Goal: Information Seeking & Learning: Learn about a topic

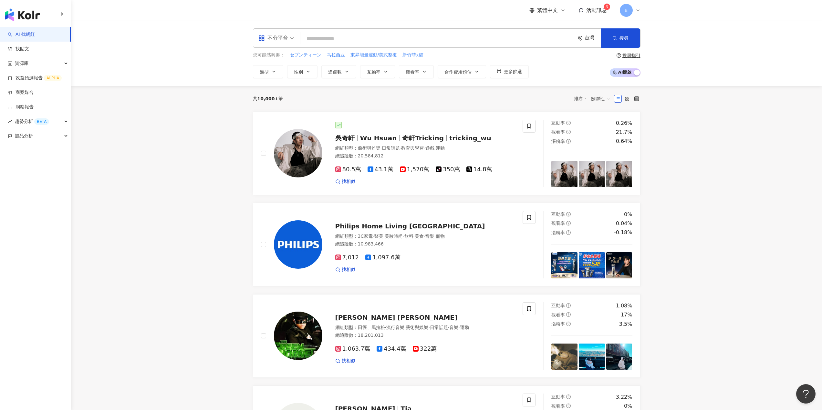
click at [403, 39] on input "search" at bounding box center [437, 39] width 269 height 12
click at [30, 67] on div "資源庫" at bounding box center [35, 63] width 71 height 15
click at [30, 93] on link "網紅收藏" at bounding box center [25, 92] width 18 height 6
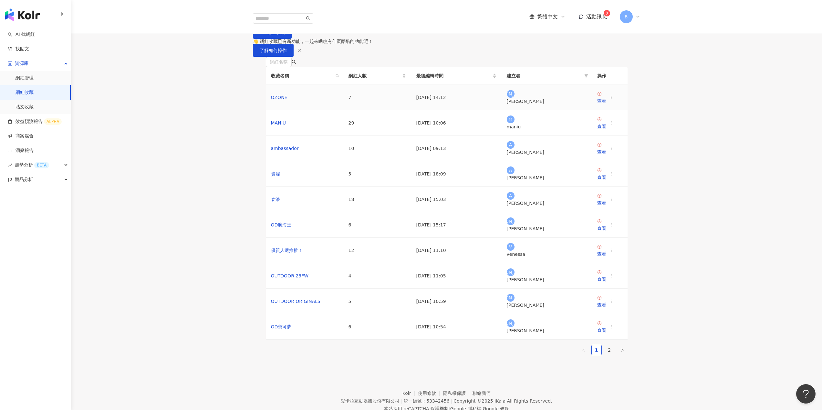
click at [604, 105] on div "查看" at bounding box center [601, 101] width 9 height 7
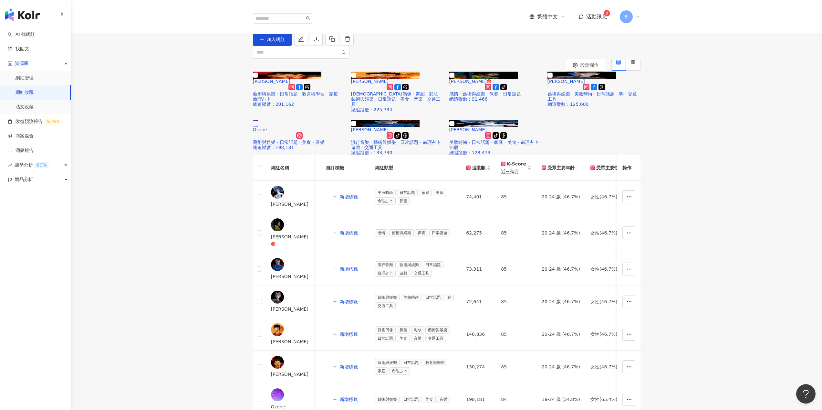
scroll to position [0, 125]
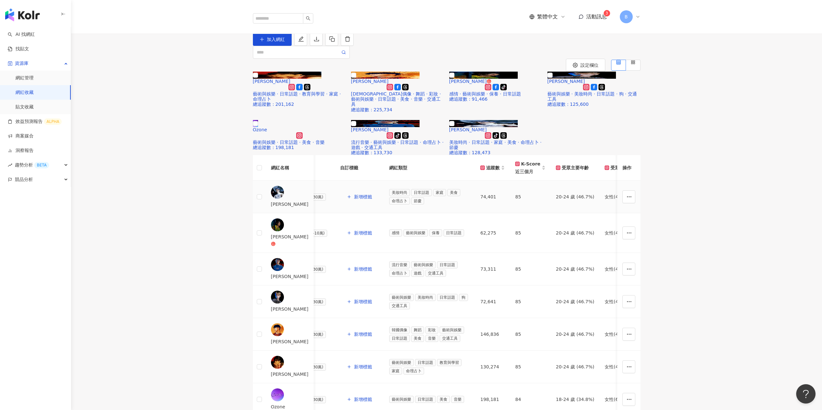
click at [519, 181] on td "85" at bounding box center [530, 197] width 41 height 33
click at [285, 355] on icon at bounding box center [283, 356] width 3 height 3
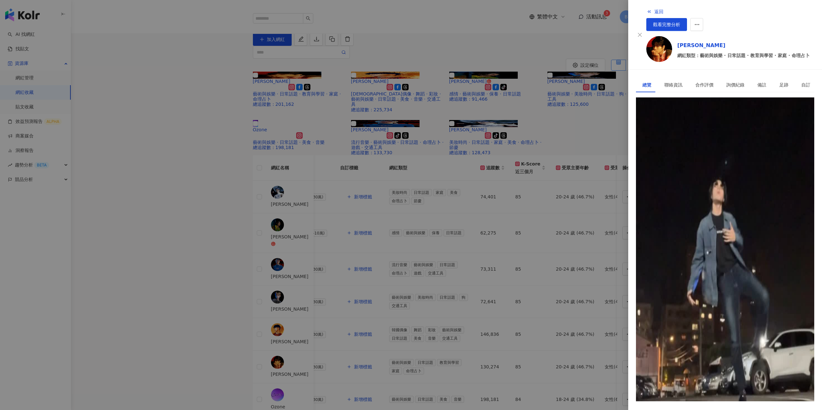
click at [668, 386] on span "立即解鎖" at bounding box center [659, 388] width 18 height 5
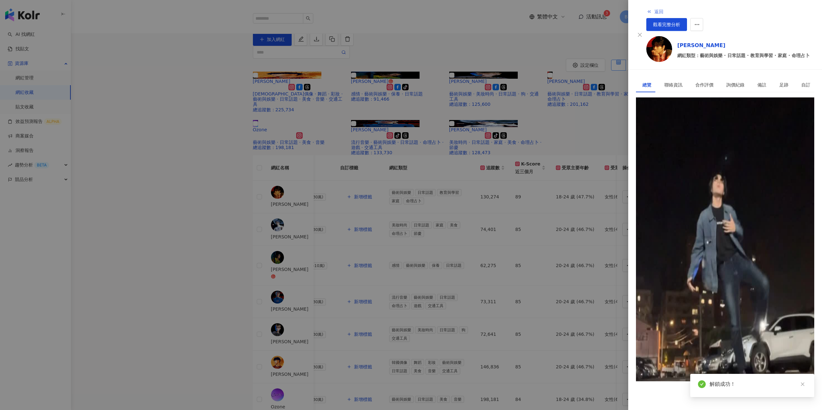
click at [646, 10] on button "返回" at bounding box center [654, 11] width 17 height 13
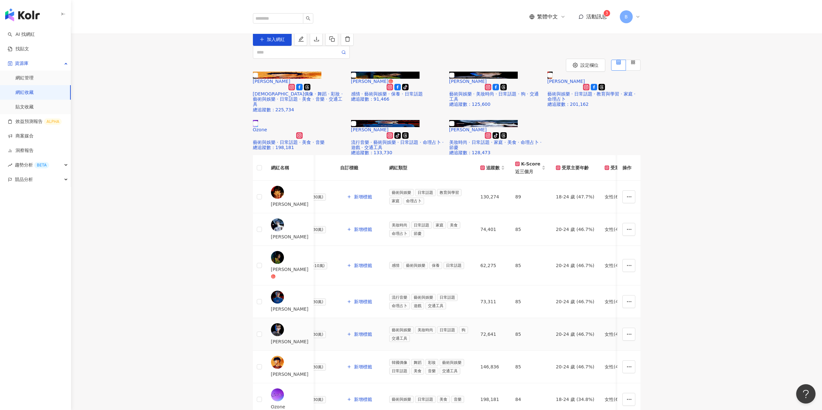
click at [285, 322] on icon at bounding box center [283, 323] width 3 height 3
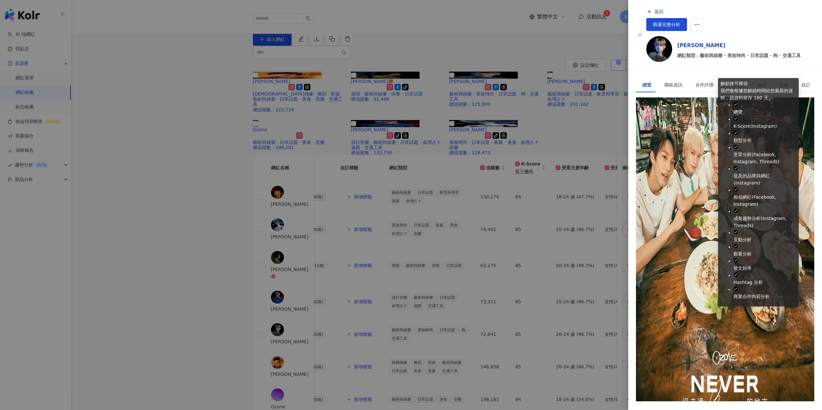
click at [647, 386] on icon "lock" at bounding box center [645, 388] width 5 height 5
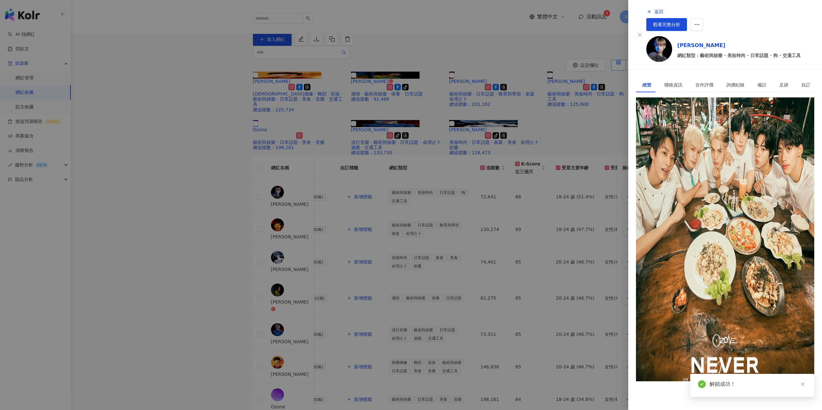
click at [314, 282] on div at bounding box center [411, 205] width 822 height 410
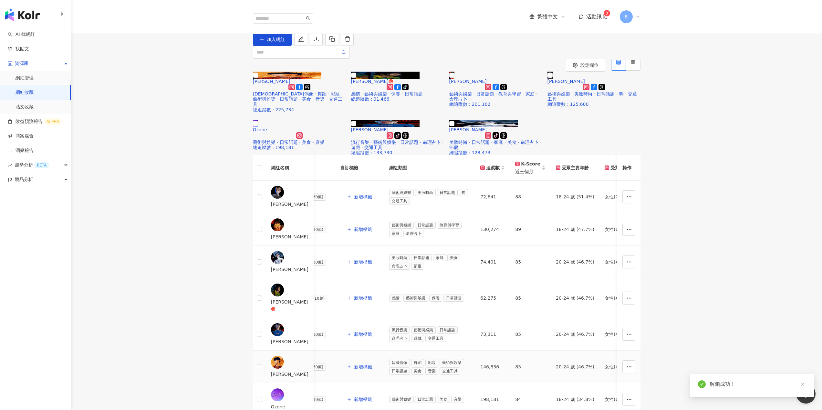
click at [308, 371] on div "黃文廷 Tin Huang" at bounding box center [289, 374] width 37 height 7
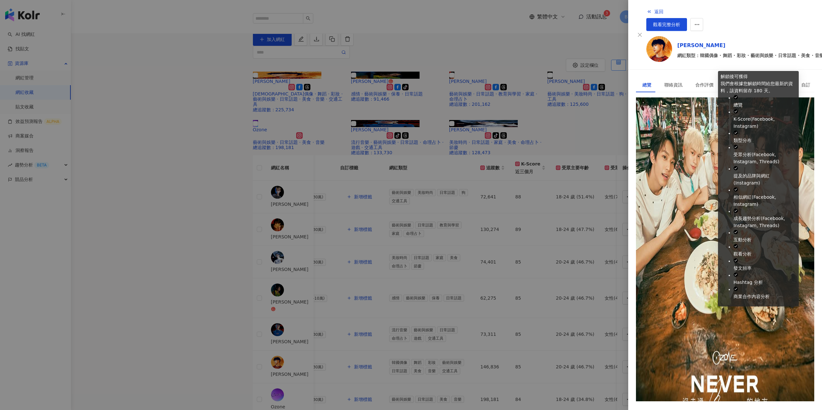
click at [647, 386] on icon "lock" at bounding box center [645, 388] width 5 height 5
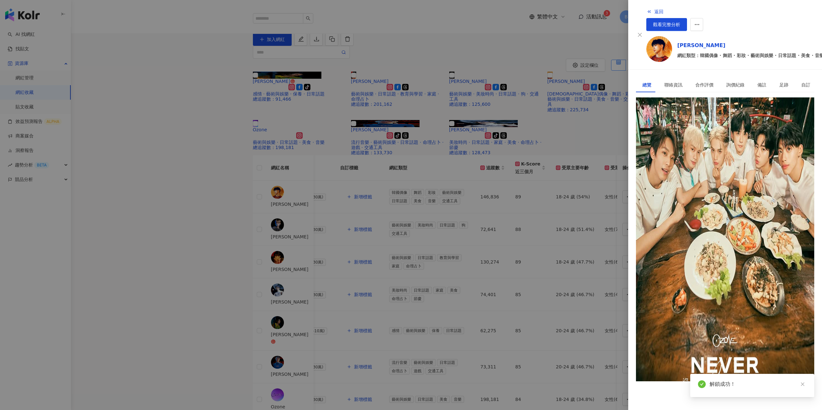
click at [215, 246] on div at bounding box center [411, 205] width 822 height 410
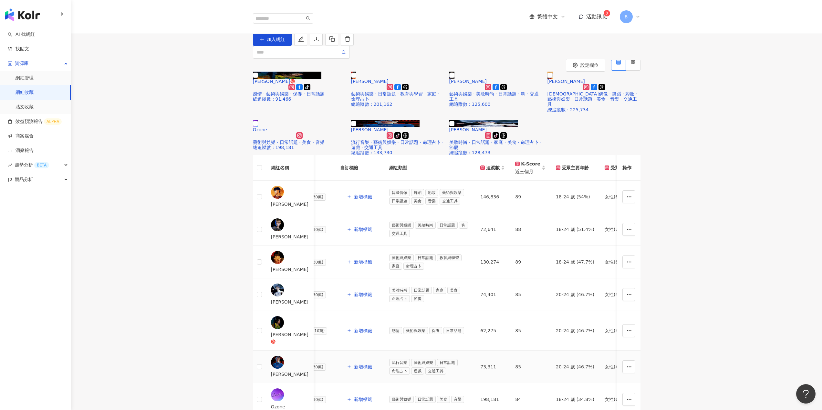
click at [296, 371] on div "周子翔" at bounding box center [289, 374] width 37 height 7
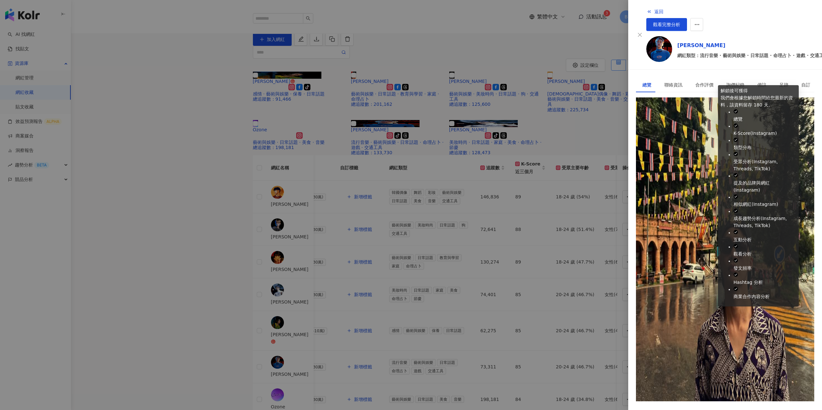
click at [675, 382] on button "立即解鎖" at bounding box center [655, 388] width 39 height 13
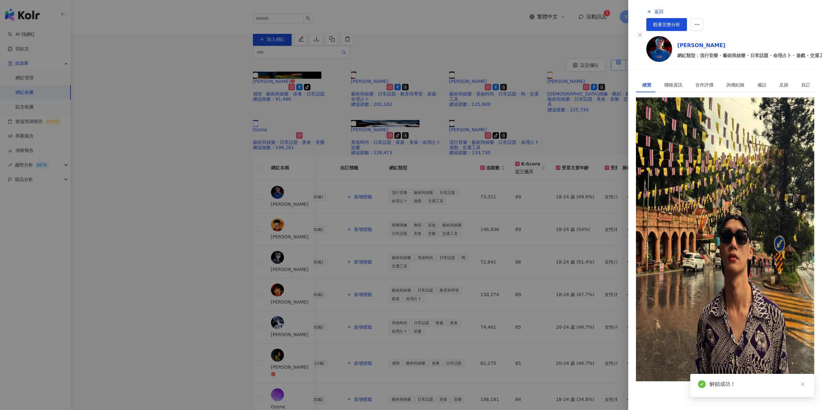
click at [207, 225] on div at bounding box center [411, 205] width 822 height 410
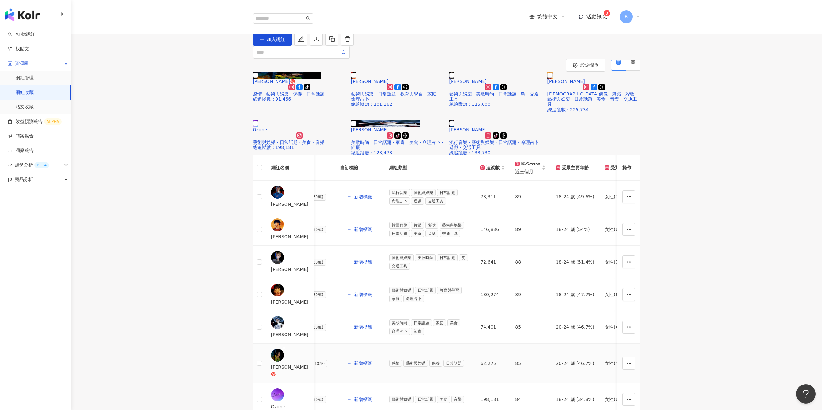
click at [298, 364] on div "林煥鈞" at bounding box center [289, 367] width 37 height 7
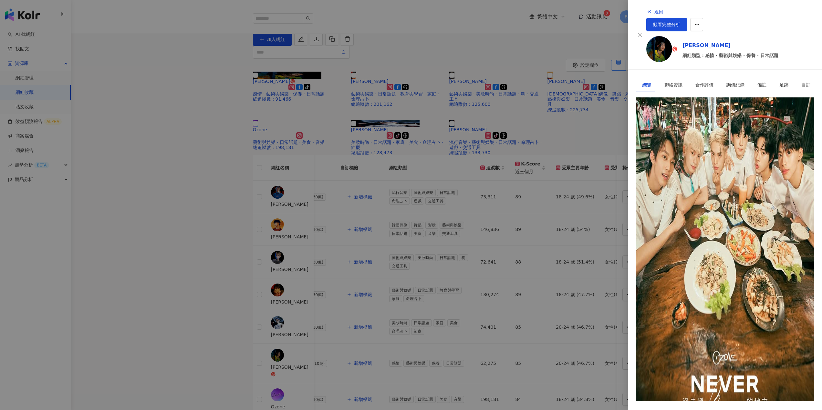
click at [668, 386] on span "立即解鎖" at bounding box center [659, 388] width 18 height 5
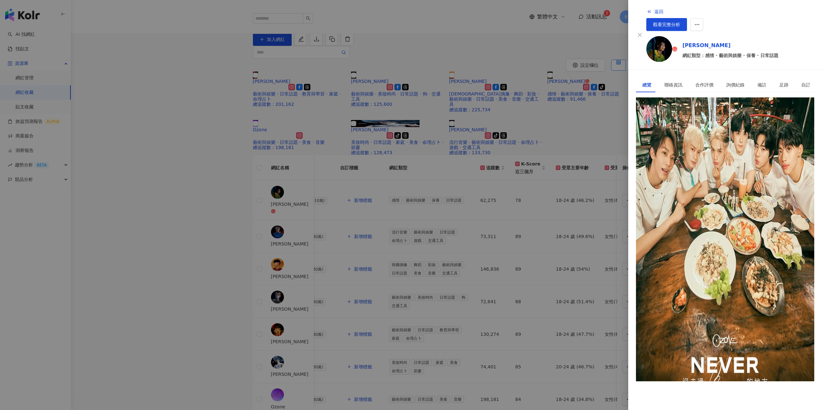
click at [192, 255] on div at bounding box center [411, 205] width 822 height 410
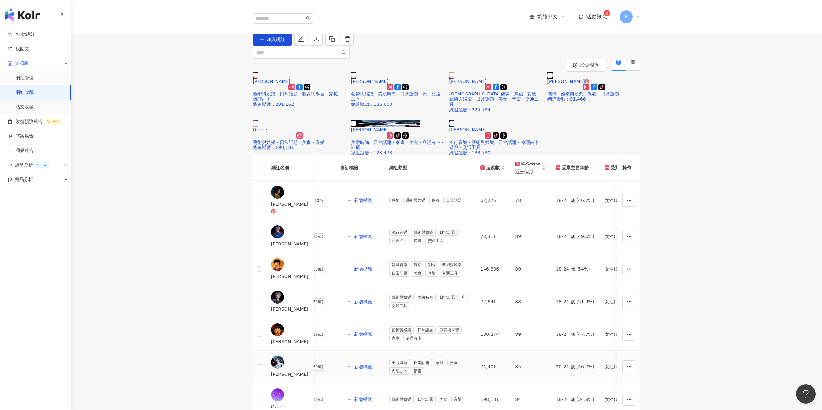
click at [298, 371] on div "李哲言" at bounding box center [289, 374] width 37 height 7
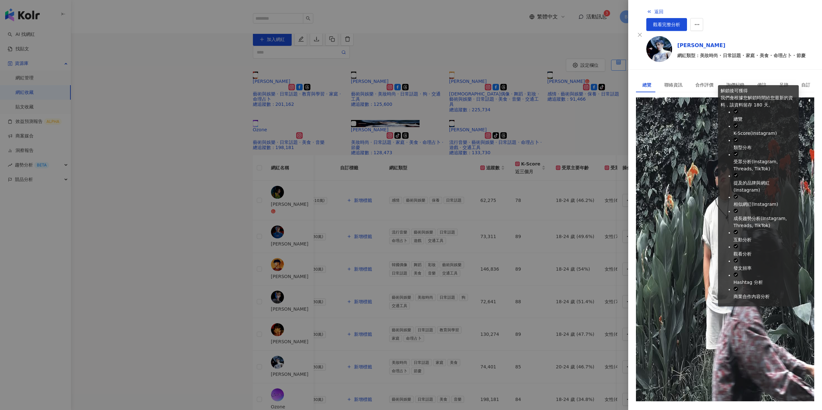
click at [668, 386] on span "立即解鎖" at bounding box center [659, 388] width 18 height 5
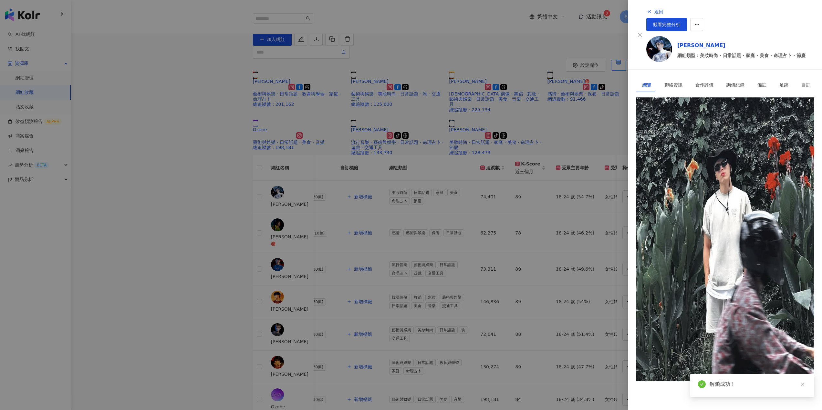
click at [217, 256] on div at bounding box center [411, 205] width 822 height 410
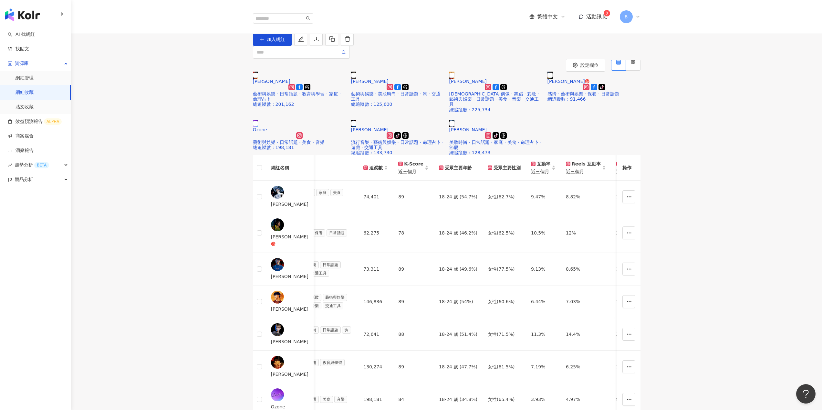
scroll to position [0, 253]
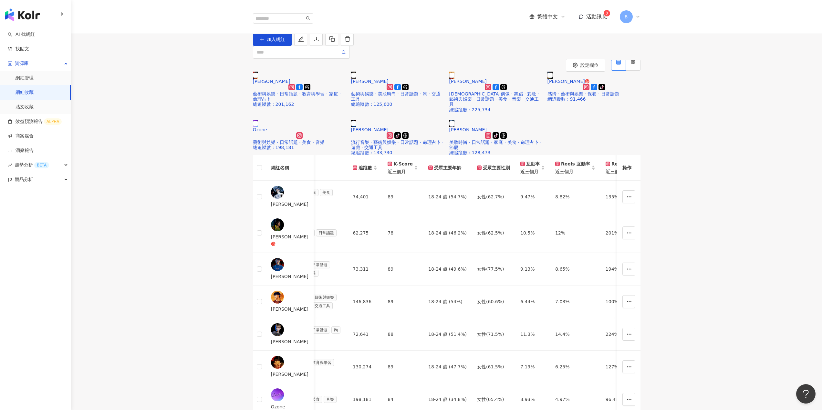
drag, startPoint x: 182, startPoint y: 236, endPoint x: 199, endPoint y: 243, distance: 18.7
click at [182, 236] on div "網紅名稱 社群平台 聯絡資訊 網紅量級 自訂標籤 網紅類型 追蹤數 K-Score 近三個月 受眾主要年齡 受眾主要性別 互動率 近三個月 Reels 互動率…" at bounding box center [446, 296] width 751 height 282
